Goal: Task Accomplishment & Management: Use online tool/utility

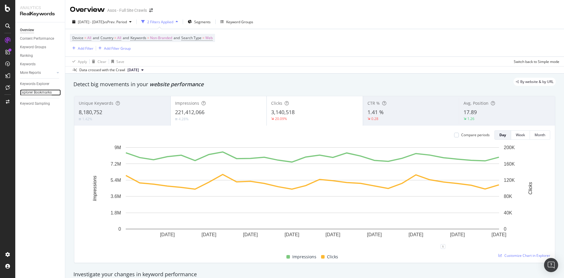
click at [40, 92] on div "Explorer Bookmarks" at bounding box center [36, 92] width 32 height 6
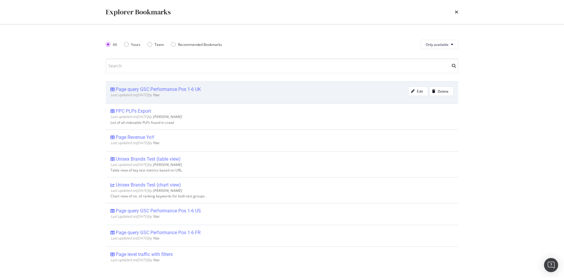
click at [195, 89] on div "Page query GSC Performance Pos 1-6 UK" at bounding box center [158, 89] width 85 height 6
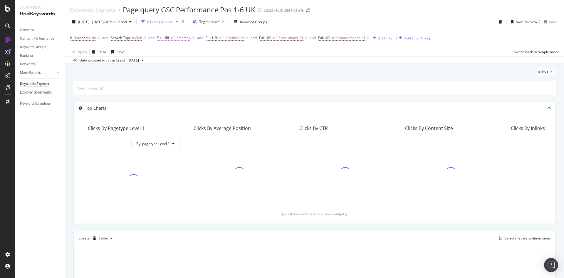
click at [166, 38] on span "Full URL" at bounding box center [163, 37] width 13 height 5
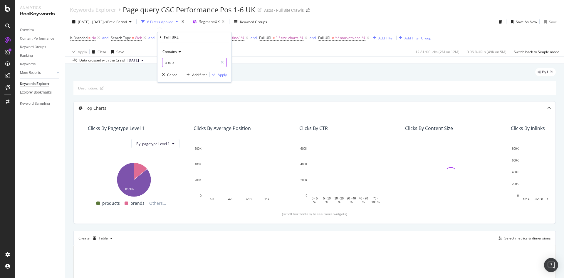
type input "a-to-z"
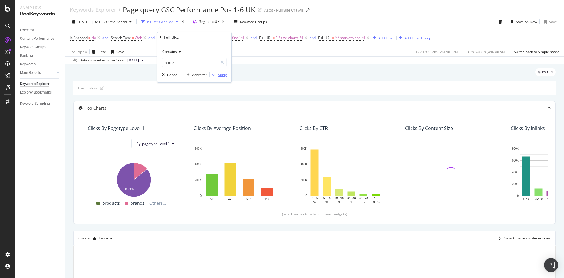
click at [223, 75] on div "Apply" at bounding box center [222, 74] width 9 height 5
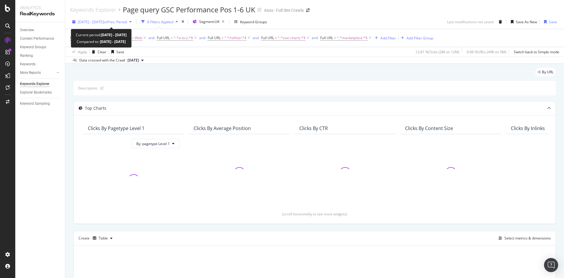
click at [121, 22] on span "vs Prev. Period" at bounding box center [115, 21] width 23 height 5
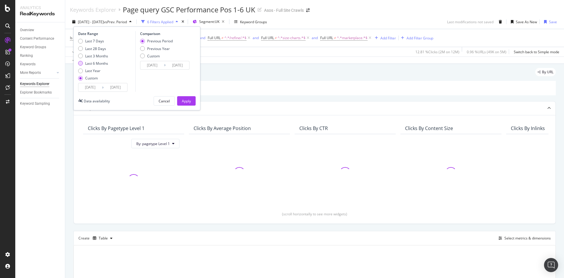
click at [93, 63] on div "Last 6 Months" at bounding box center [96, 63] width 23 height 5
type input "[DATE]"
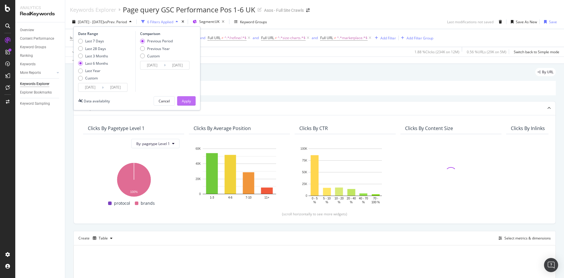
click at [183, 100] on div "Apply" at bounding box center [186, 100] width 9 height 5
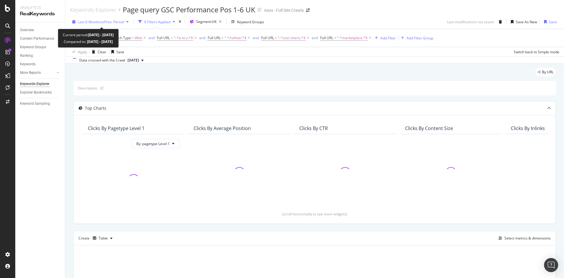
click at [111, 23] on span "vs Prev. Period" at bounding box center [112, 21] width 23 height 5
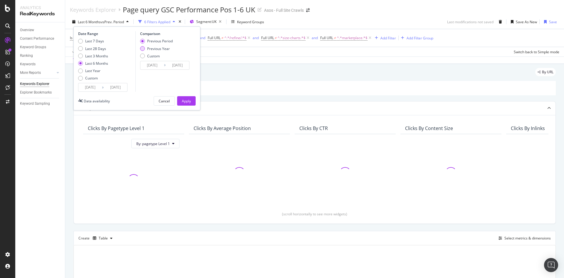
click at [152, 49] on div "Previous Year" at bounding box center [158, 48] width 23 height 5
type input "[DATE]"
click at [187, 100] on div "Apply" at bounding box center [186, 100] width 9 height 5
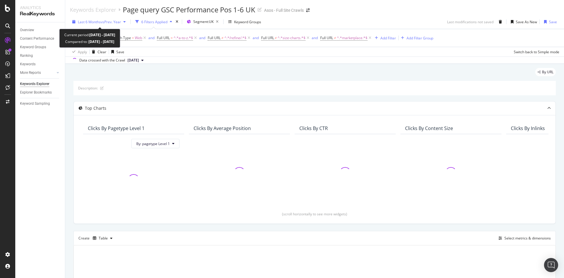
click at [115, 24] on span "vs Prev. Year" at bounding box center [111, 21] width 20 height 5
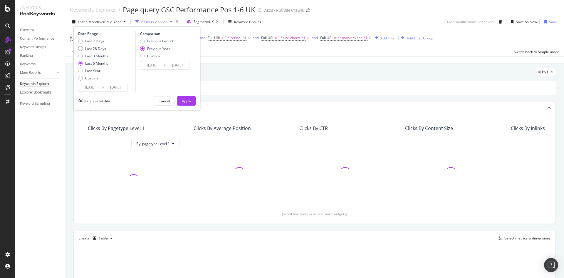
click at [88, 89] on input "[DATE]" at bounding box center [90, 87] width 24 height 8
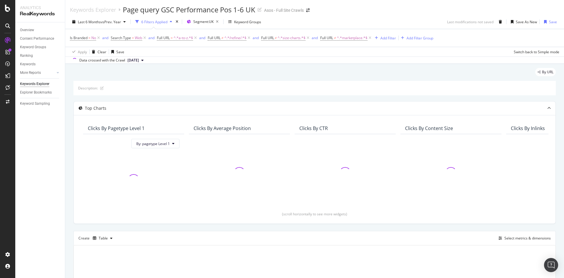
click at [266, 78] on div "By URL" at bounding box center [314, 74] width 482 height 13
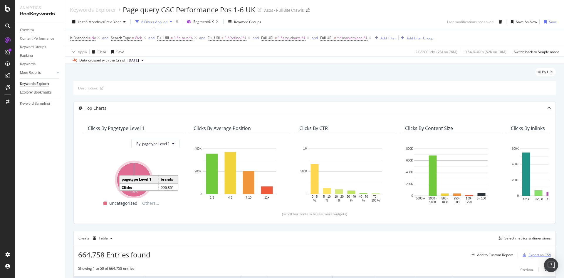
click at [528, 257] on div "Export as CSV" at bounding box center [539, 254] width 23 height 5
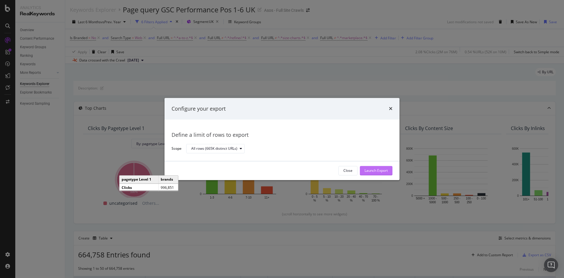
click at [379, 169] on div "Launch Export" at bounding box center [376, 170] width 23 height 5
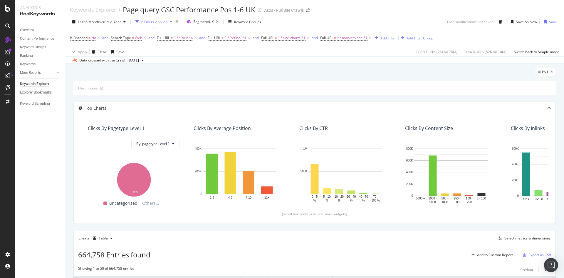
click at [352, 7] on div "Keywords Explorer Page query GSC Performance Pos 1-6 UK Asos - Full Site Crawls" at bounding box center [314, 7] width 499 height 15
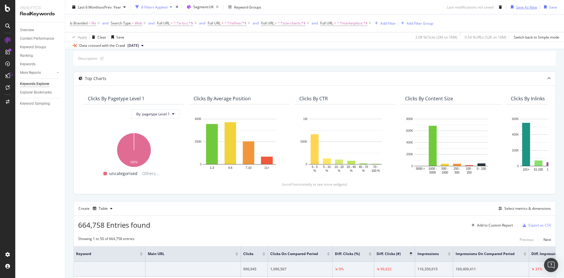
scroll to position [29, 0]
click at [451, 210] on div "Create Table Select metrics & dimensions" at bounding box center [314, 208] width 482 height 14
click at [533, 224] on div "Export as CSV" at bounding box center [539, 225] width 23 height 5
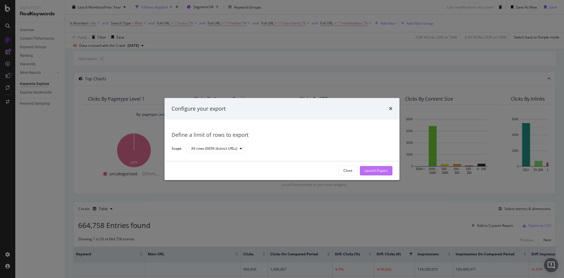
click at [366, 167] on div "Launch Export" at bounding box center [376, 170] width 23 height 9
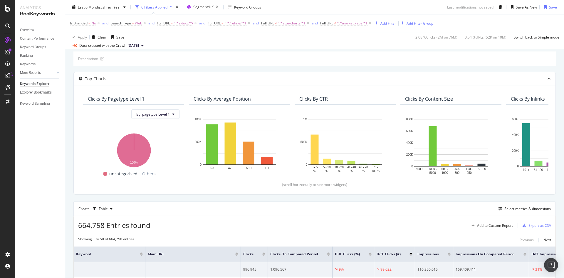
click at [318, 53] on div "Description:" at bounding box center [314, 58] width 482 height 14
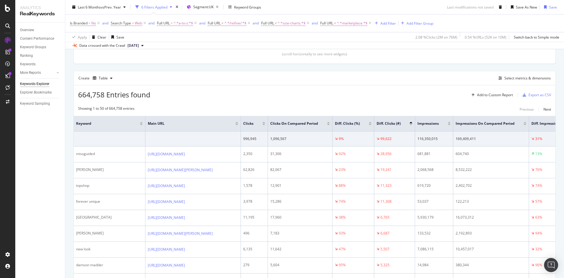
scroll to position [0, 0]
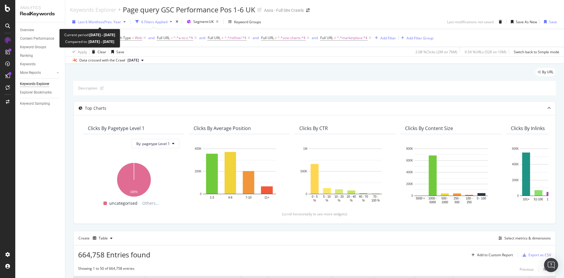
click at [113, 22] on span "vs Prev. Year" at bounding box center [111, 21] width 20 height 5
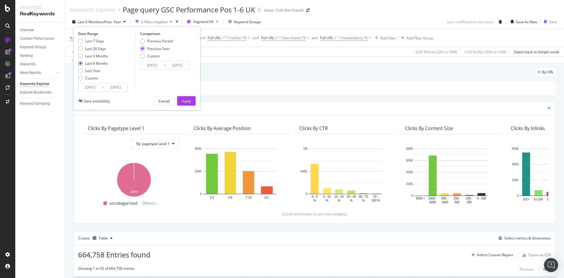
click at [270, 53] on div "Apply Clear Save 2.08 % Clicks ( 2M on 76M ) 0.54 % URLs ( 52K on 10M ) Switch …" at bounding box center [314, 52] width 499 height 10
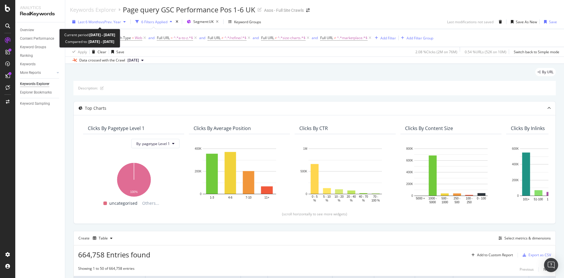
click at [111, 22] on span "vs Prev. Year" at bounding box center [111, 21] width 20 height 5
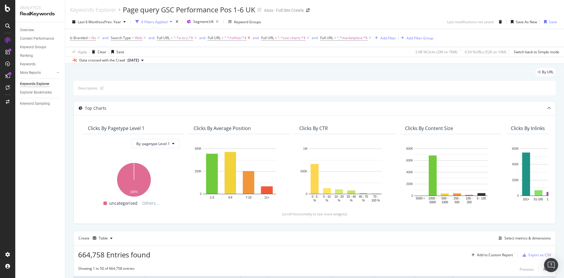
click at [249, 38] on icon at bounding box center [248, 38] width 5 height 6
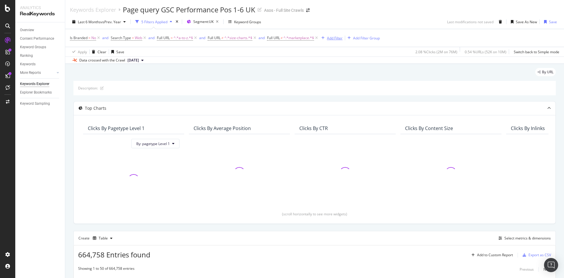
click at [334, 38] on div "Add Filter" at bounding box center [335, 38] width 16 height 5
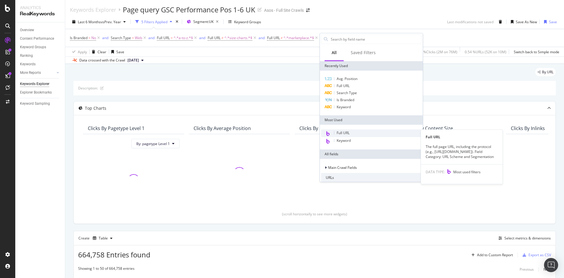
click at [348, 132] on span "Full URL" at bounding box center [343, 132] width 13 height 5
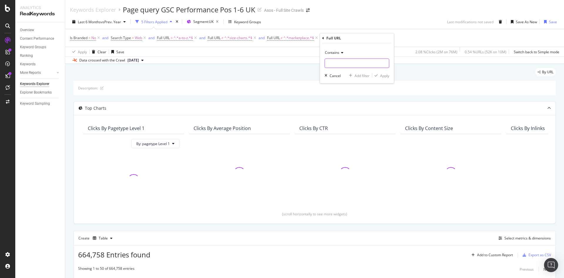
click at [348, 66] on input "text" at bounding box center [357, 62] width 64 height 9
click at [328, 62] on input "refine/" at bounding box center [353, 62] width 56 height 9
type input "/refine/"
click at [381, 74] on div "Apply" at bounding box center [384, 75] width 9 height 5
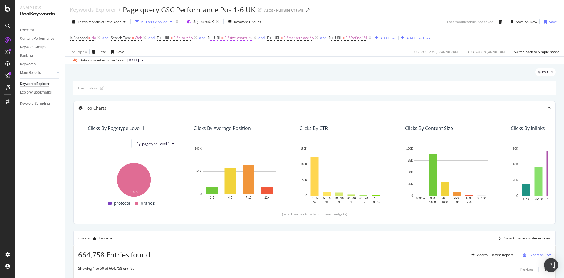
click at [235, 40] on span "^.*size-charts.*$" at bounding box center [238, 38] width 28 height 8
click at [320, 66] on div "By URL Description: Top Charts Clicks By pagetype Level 1 By: pagetype Level 1 …" at bounding box center [314, 209] width 499 height 290
click at [348, 38] on span "^.*/refine/.*$" at bounding box center [356, 38] width 22 height 8
click at [396, 91] on div "Description:" at bounding box center [314, 88] width 482 height 14
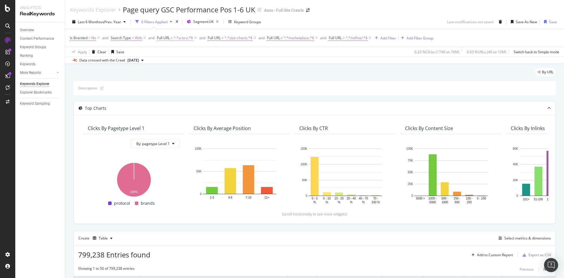
click at [174, 39] on span "^.*a-to-z.*$" at bounding box center [183, 38] width 19 height 8
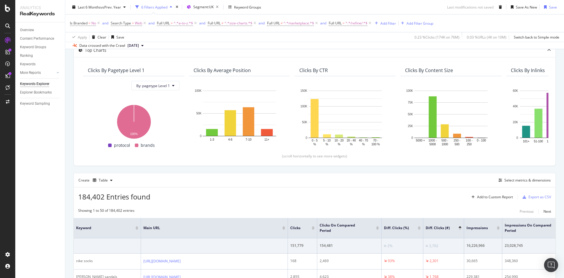
scroll to position [88, 0]
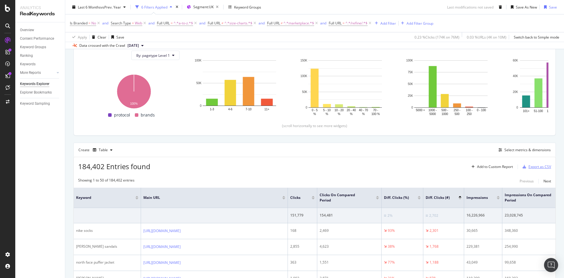
click at [536, 167] on div "Export as CSV" at bounding box center [539, 166] width 23 height 5
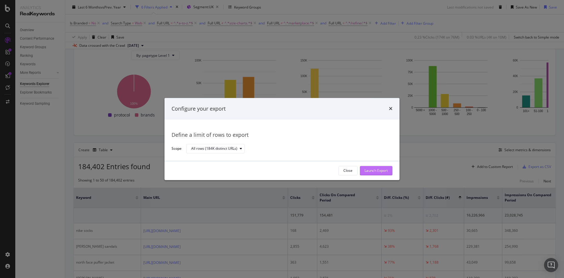
click at [378, 171] on div "Launch Export" at bounding box center [376, 170] width 23 height 5
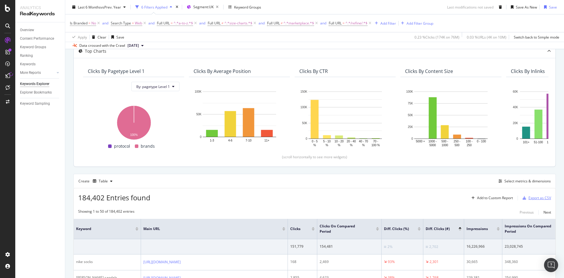
scroll to position [0, 0]
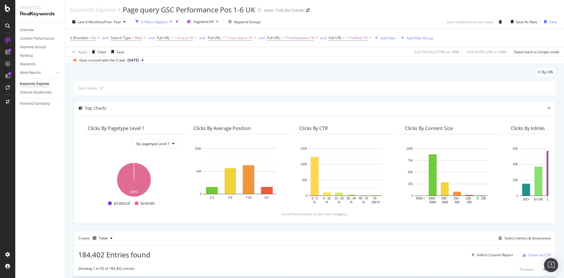
click at [447, 239] on div "Create Table Select metrics & dimensions" at bounding box center [314, 238] width 482 height 14
click at [528, 257] on div "Export as CSV" at bounding box center [539, 254] width 23 height 5
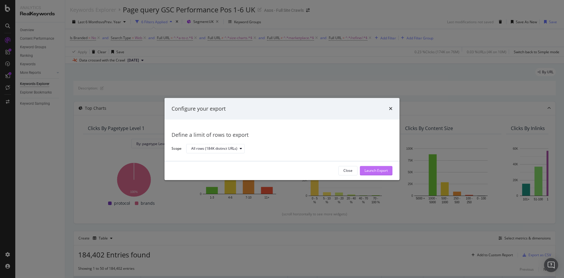
click at [370, 170] on div "Launch Export" at bounding box center [376, 170] width 23 height 5
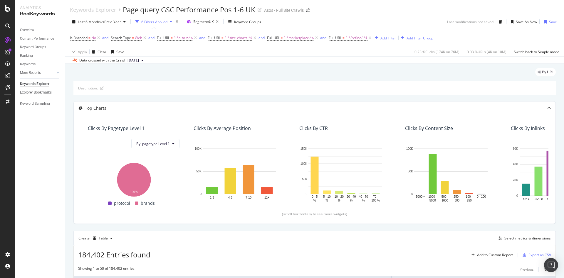
click at [235, 82] on div "Description:" at bounding box center [314, 88] width 482 height 14
click at [352, 39] on span "^.*/refine/.*$" at bounding box center [356, 38] width 22 height 8
click at [437, 76] on div "By URL" at bounding box center [314, 74] width 482 height 13
click at [534, 255] on div "Export as CSV" at bounding box center [539, 254] width 23 height 5
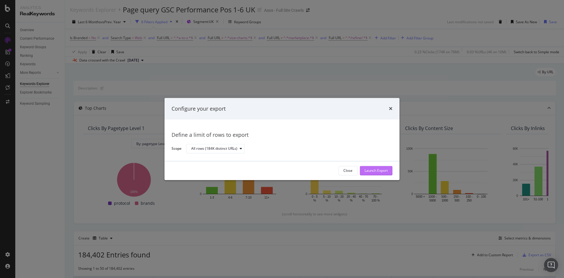
click at [388, 175] on button "Launch Export" at bounding box center [376, 170] width 33 height 9
